Goal: Information Seeking & Learning: Learn about a topic

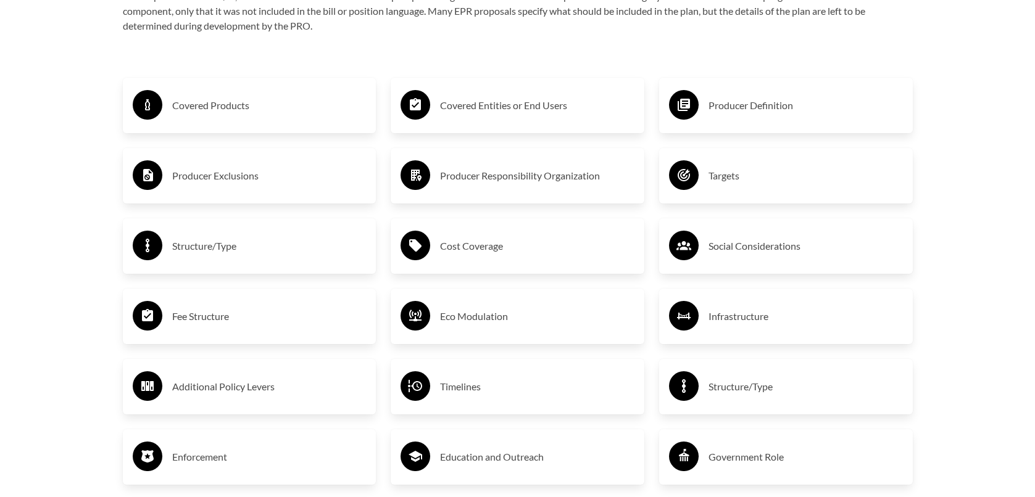
scroll to position [2098, 0]
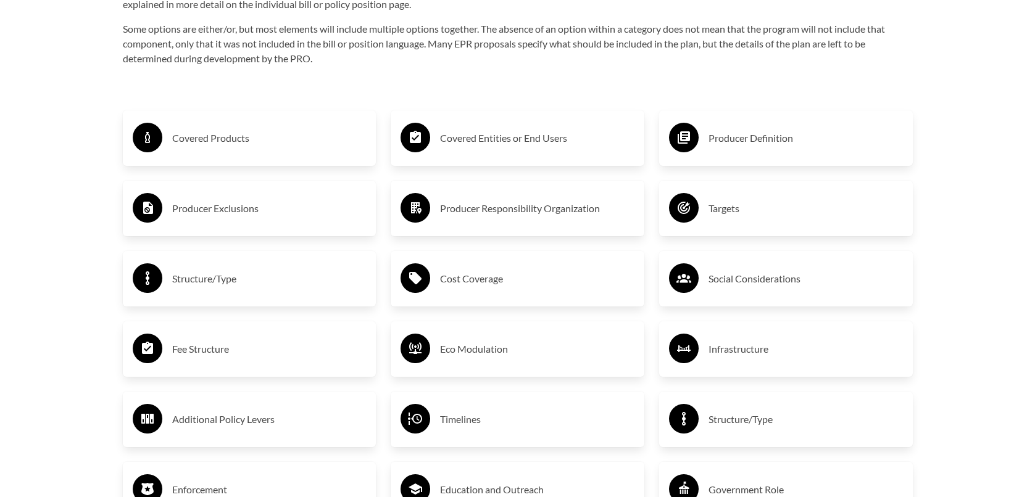
click at [233, 134] on h3 "Covered Products" at bounding box center [269, 138] width 194 height 20
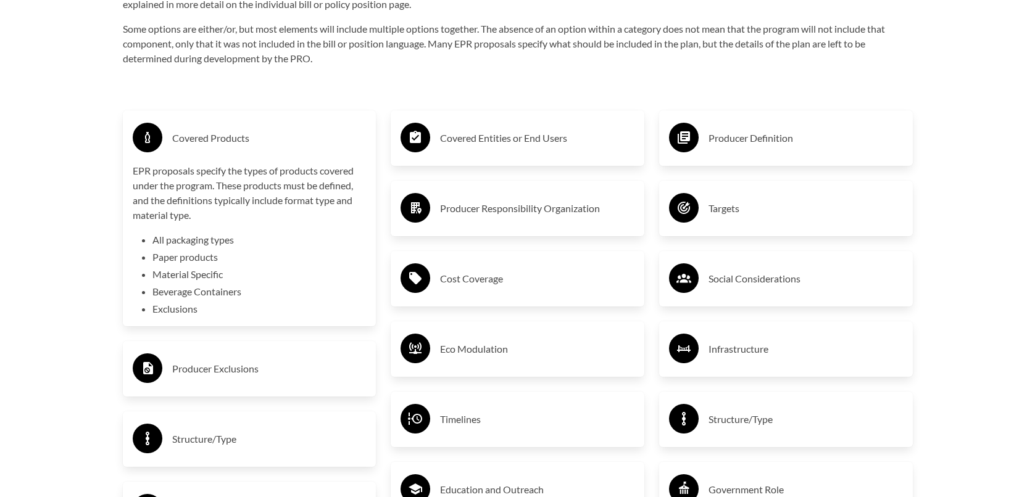
click at [545, 144] on h3 "Covered Entities or End Users" at bounding box center [537, 138] width 194 height 20
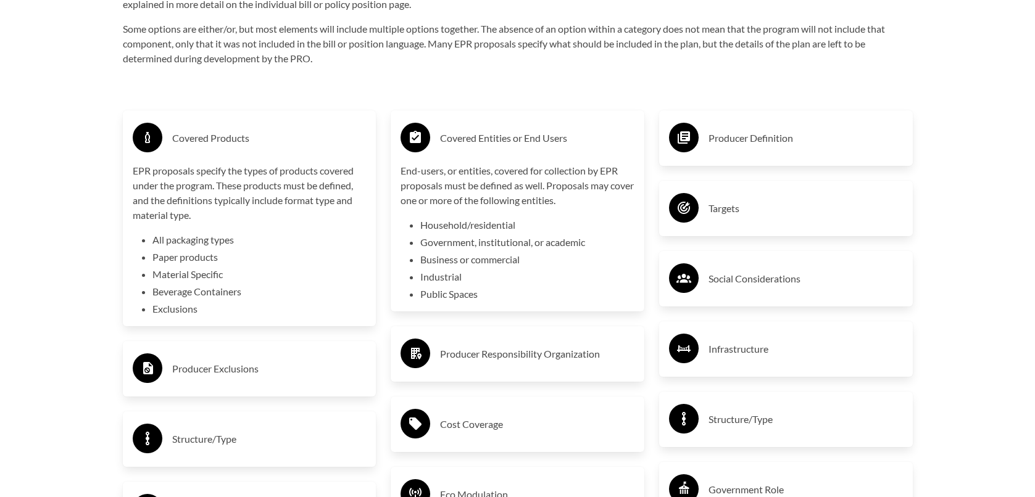
click at [777, 148] on h3 "Producer Definition" at bounding box center [805, 138] width 194 height 20
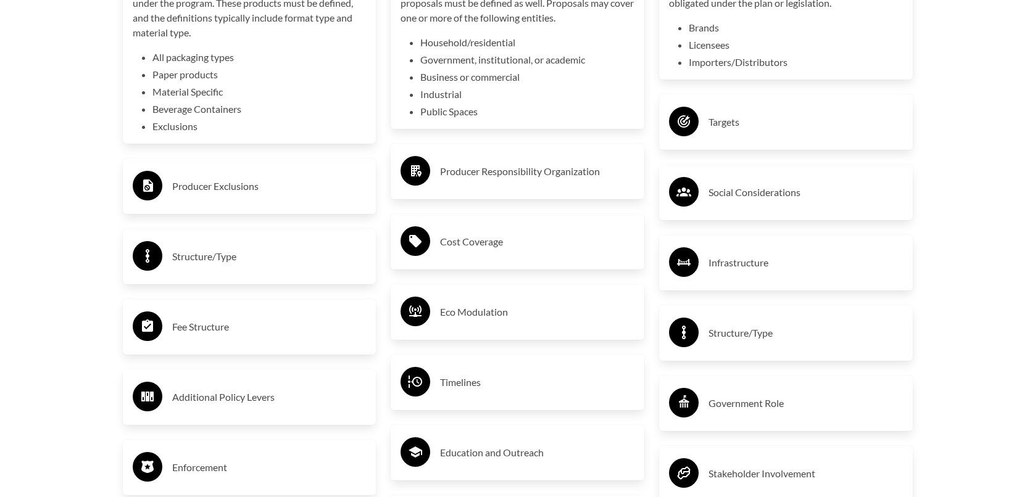
scroll to position [2283, 0]
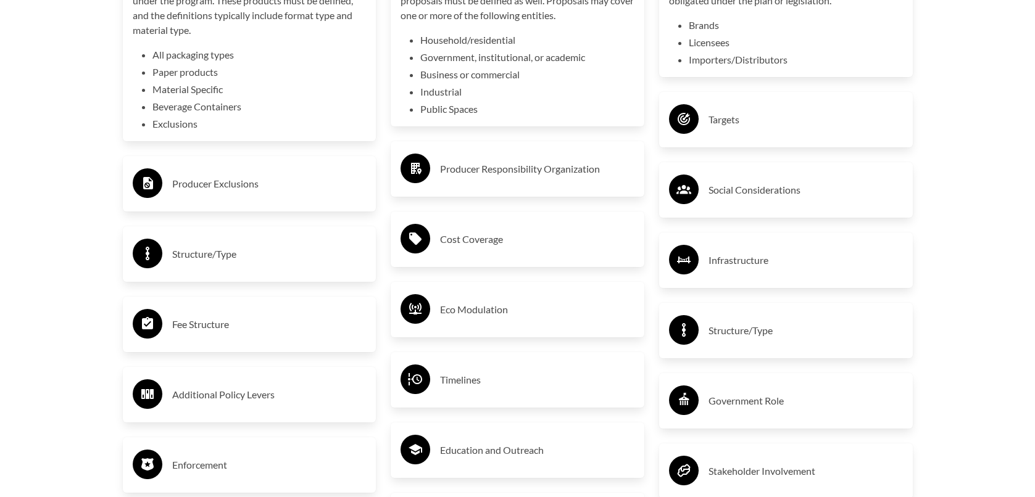
click at [244, 188] on h3 "Producer Exclusions" at bounding box center [269, 184] width 194 height 20
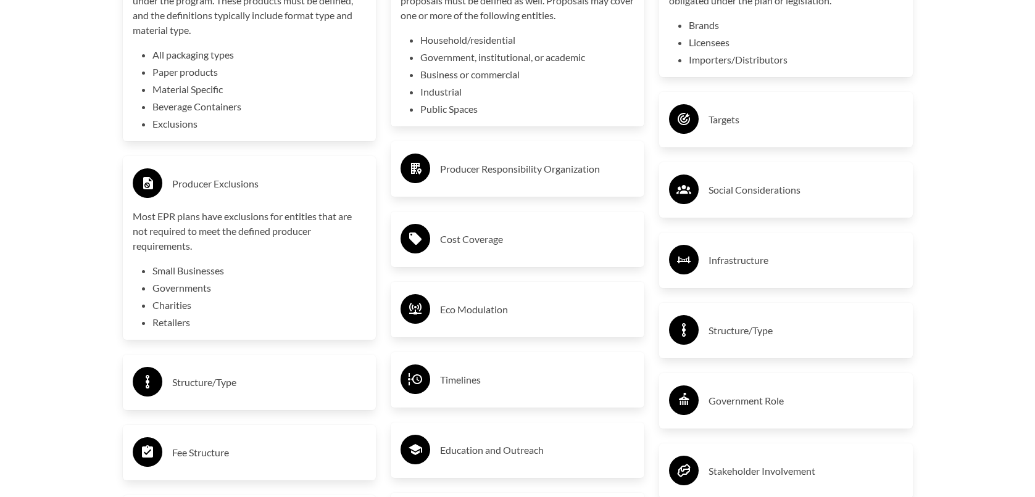
click at [479, 183] on div "Producer Responsibility Organization" at bounding box center [518, 169] width 234 height 36
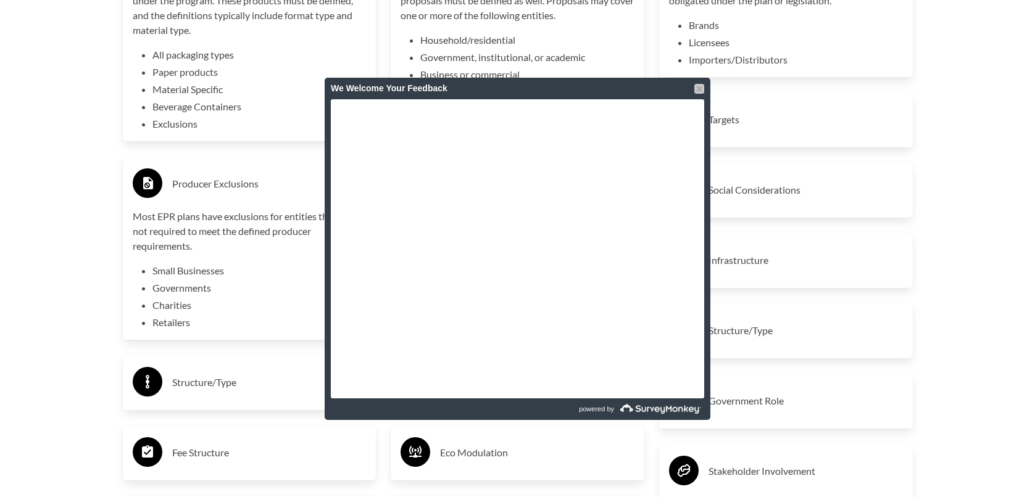
click at [699, 88] on div at bounding box center [699, 89] width 10 height 10
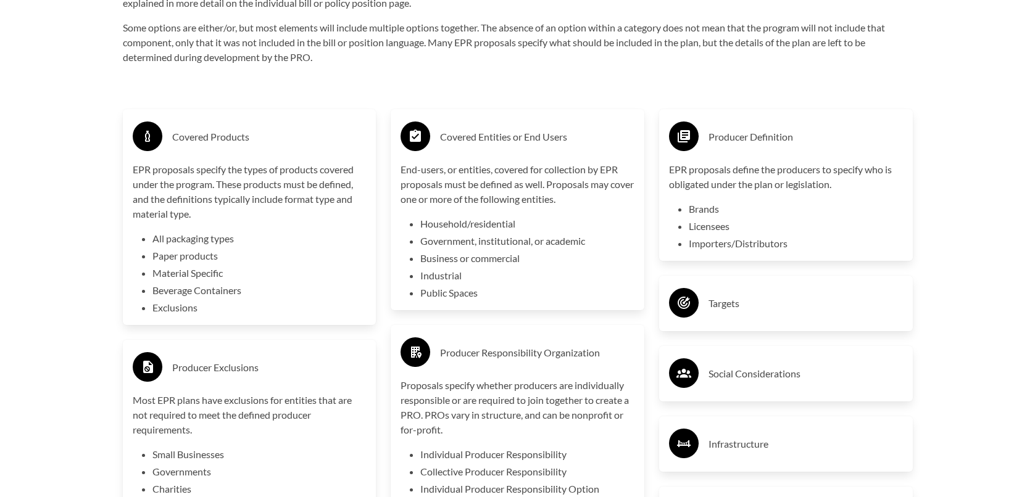
scroll to position [2098, 0]
click at [771, 309] on h3 "Targets" at bounding box center [805, 305] width 194 height 20
